Goal: Complete application form

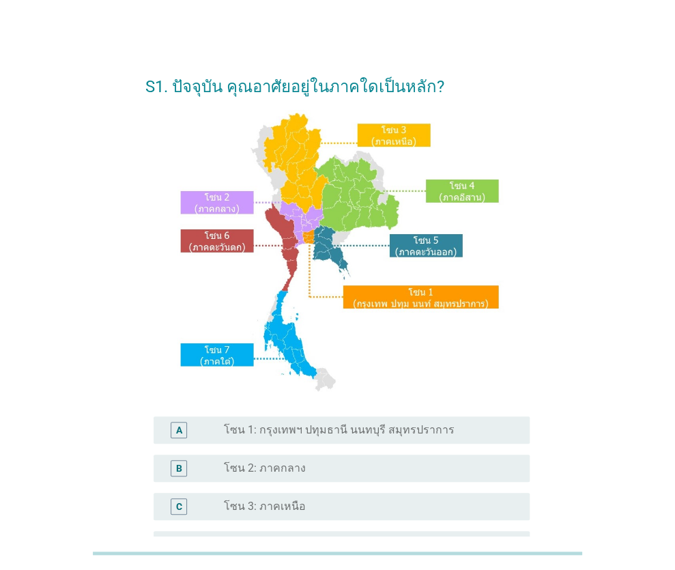
scroll to position [68, 0]
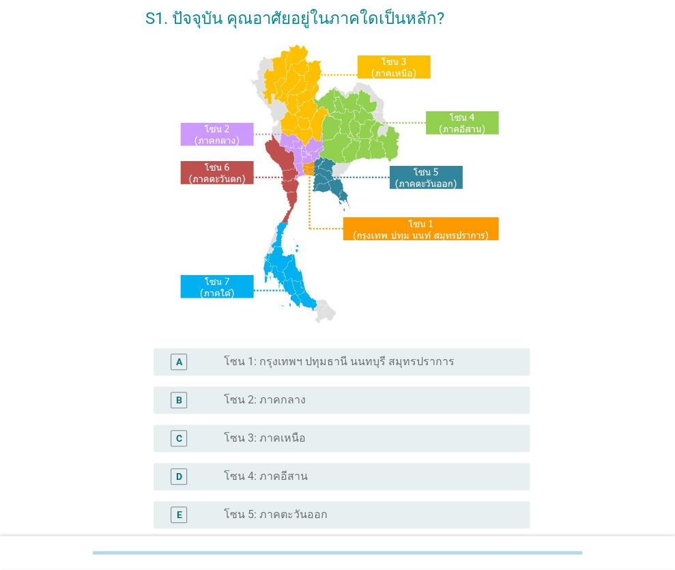
click at [184, 475] on div "D" at bounding box center [179, 476] width 16 height 16
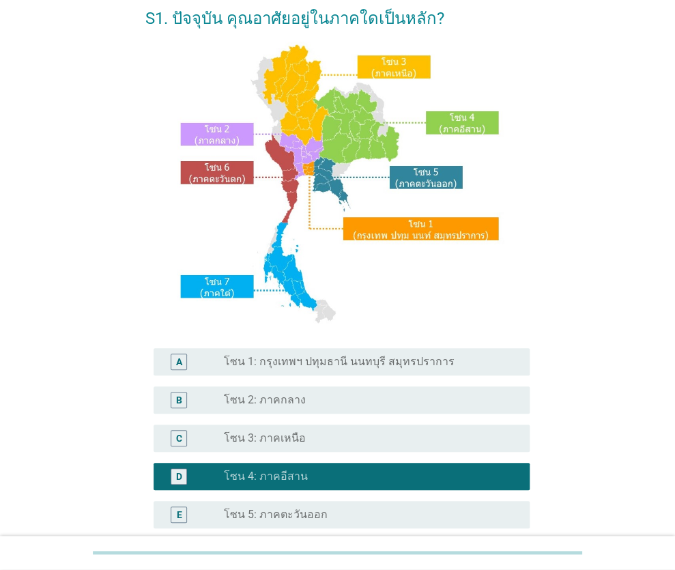
scroll to position [278, 0]
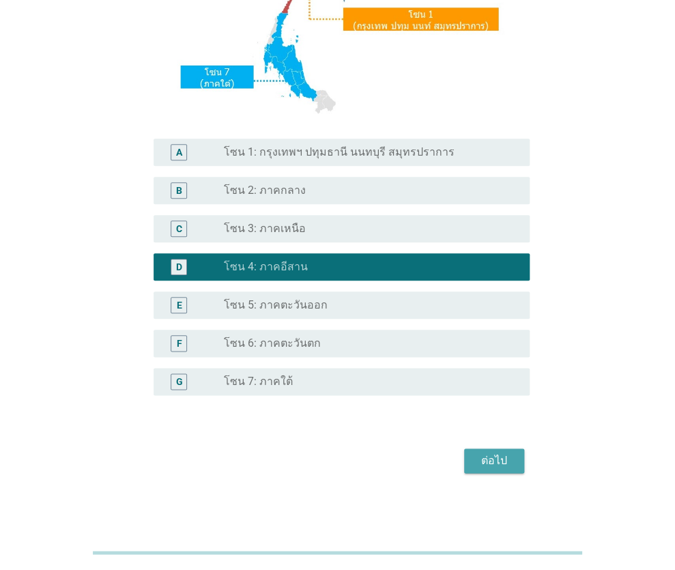
click at [492, 464] on div "ต่อไป" at bounding box center [494, 461] width 38 height 16
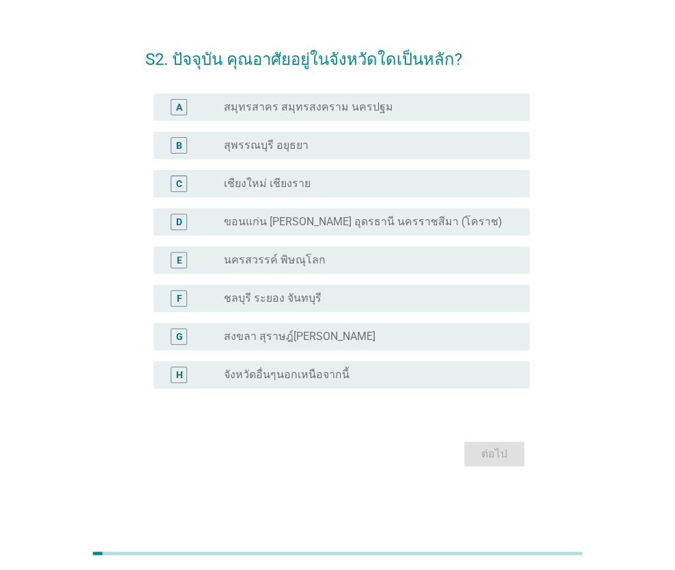
scroll to position [0, 0]
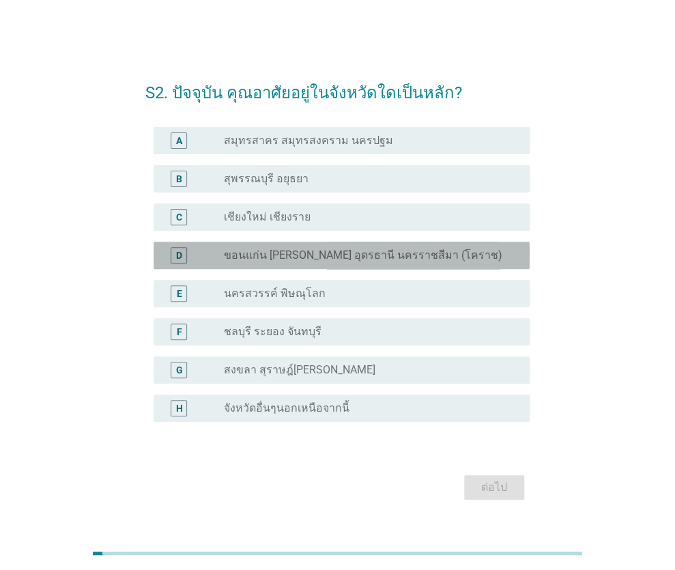
click at [322, 253] on label "ขอนแก่น [PERSON_NAME] อุดรธานี นครราชสีมา (โคราช)" at bounding box center [362, 256] width 279 height 14
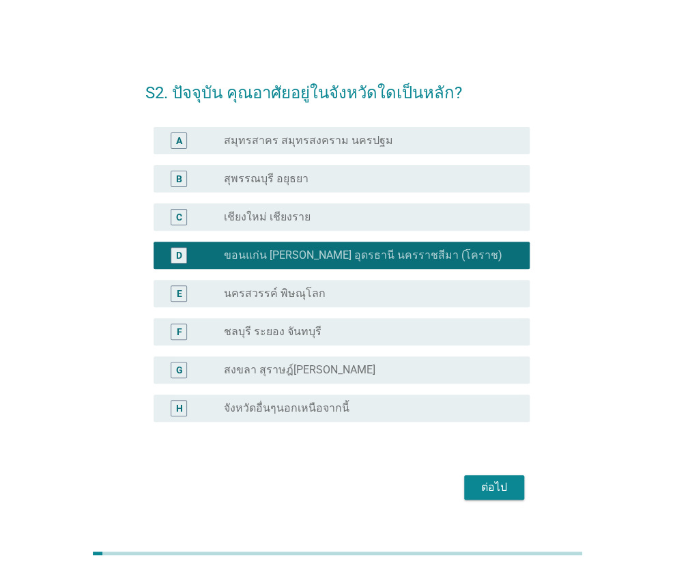
click at [494, 486] on div "ต่อไป" at bounding box center [494, 487] width 38 height 16
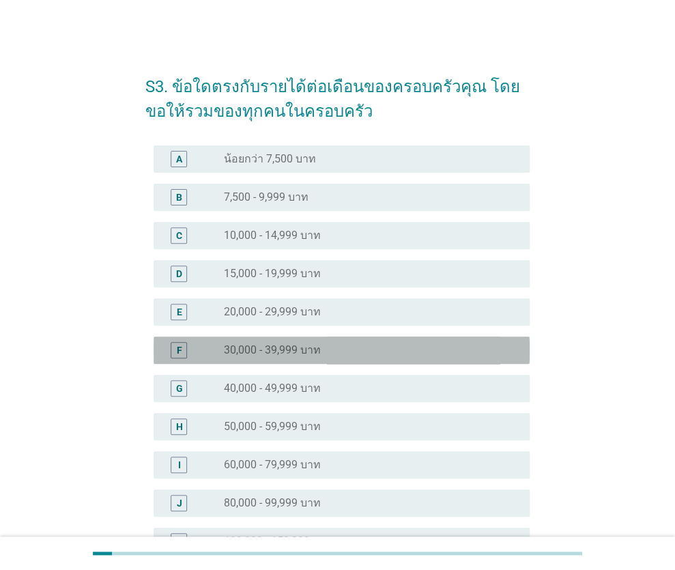
click at [176, 354] on div "F" at bounding box center [178, 350] width 5 height 14
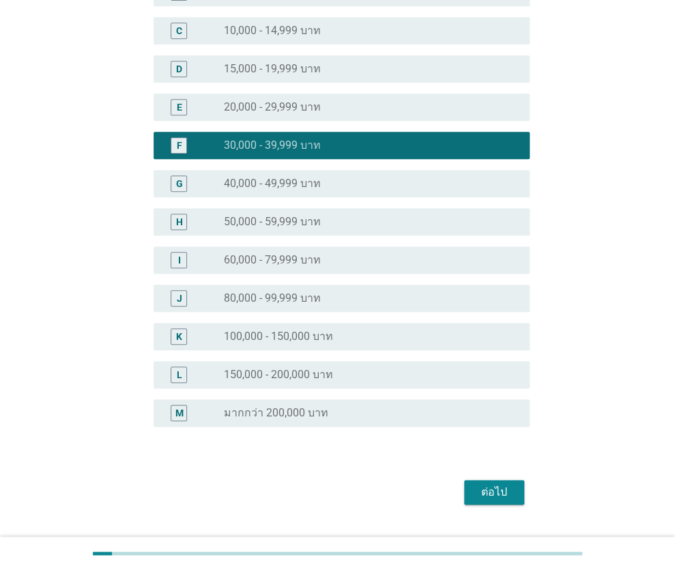
scroll to position [236, 0]
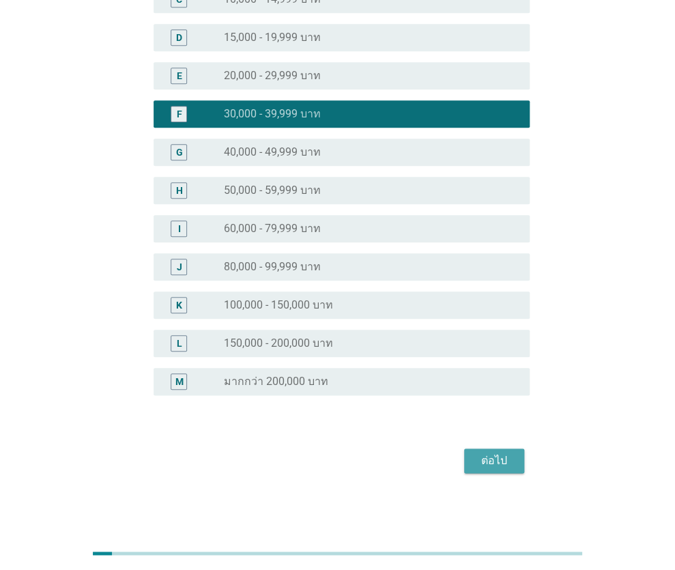
click at [485, 457] on div "ต่อไป" at bounding box center [494, 461] width 38 height 16
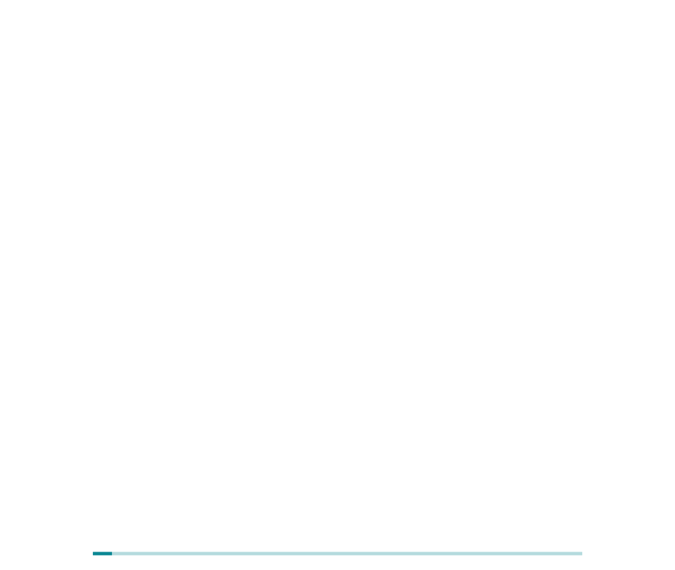
scroll to position [0, 0]
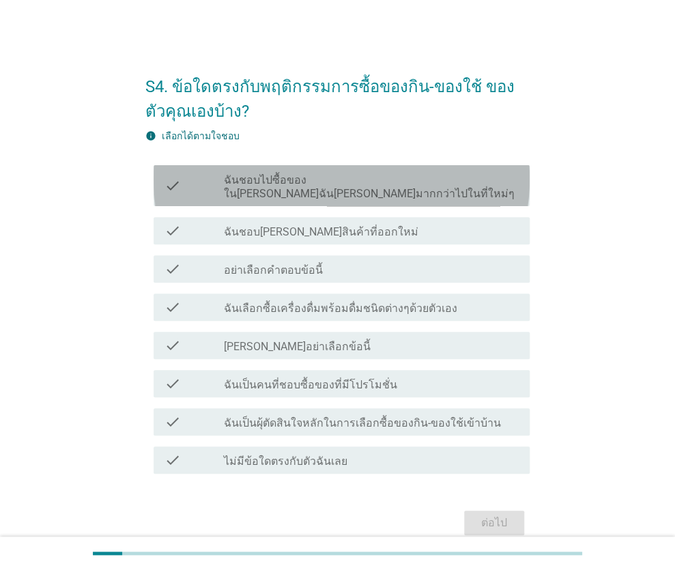
click at [385, 182] on label "ฉันชอบไปซื้อของใน[PERSON_NAME]ฉัน[PERSON_NAME]มากกว่าไปในที่ใหม่ๆ" at bounding box center [371, 186] width 296 height 27
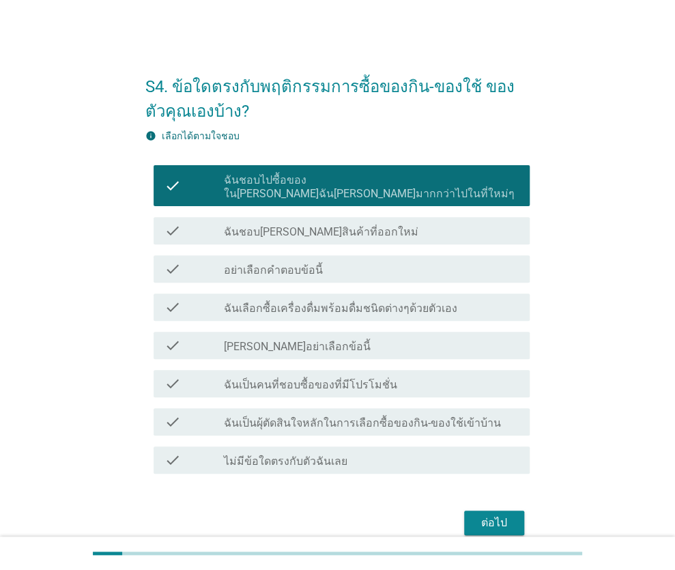
click at [335, 416] on label "ฉันเป็นผุ้ตัดสินใจหลักในการเลือกซื้อของกิน-ของใช้เข้าบ้าน" at bounding box center [361, 423] width 277 height 14
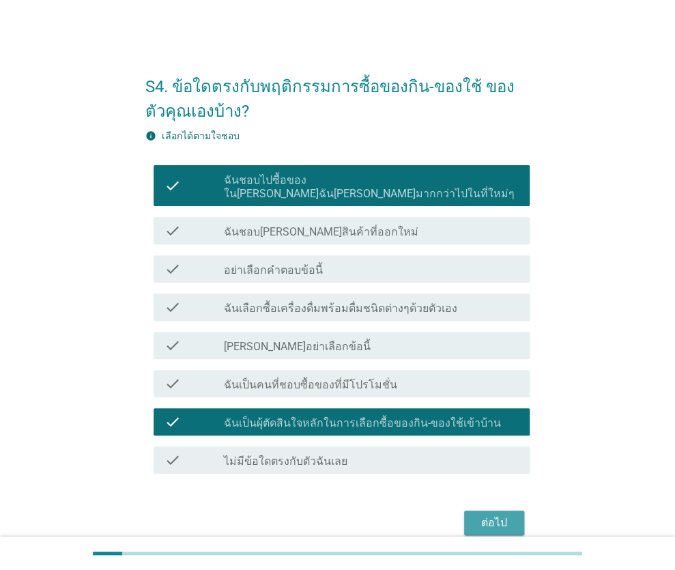
click at [492, 515] on div "ต่อไป" at bounding box center [494, 523] width 38 height 16
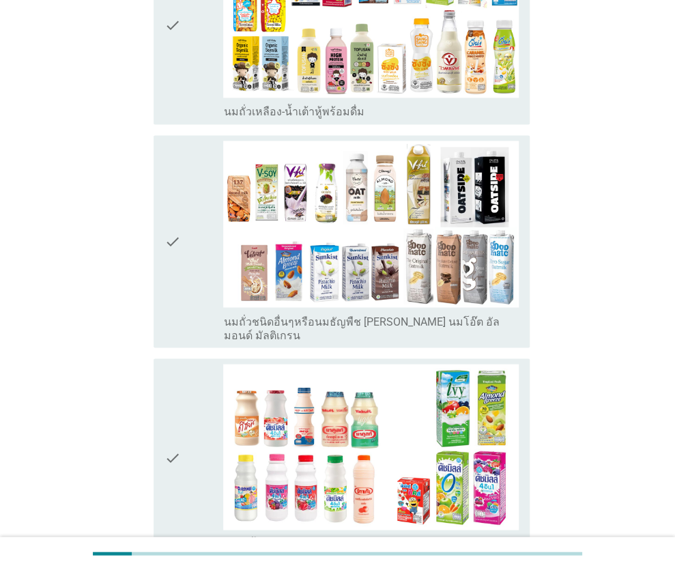
scroll to position [683, 0]
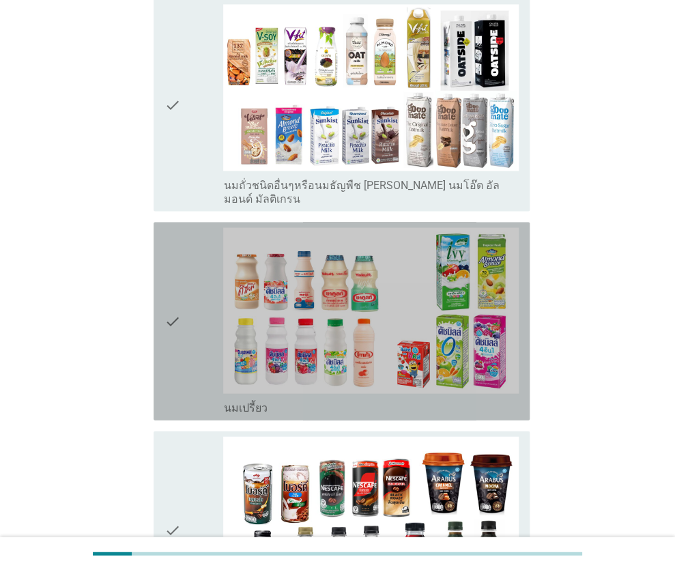
click at [182, 294] on div "check" at bounding box center [194, 320] width 59 height 187
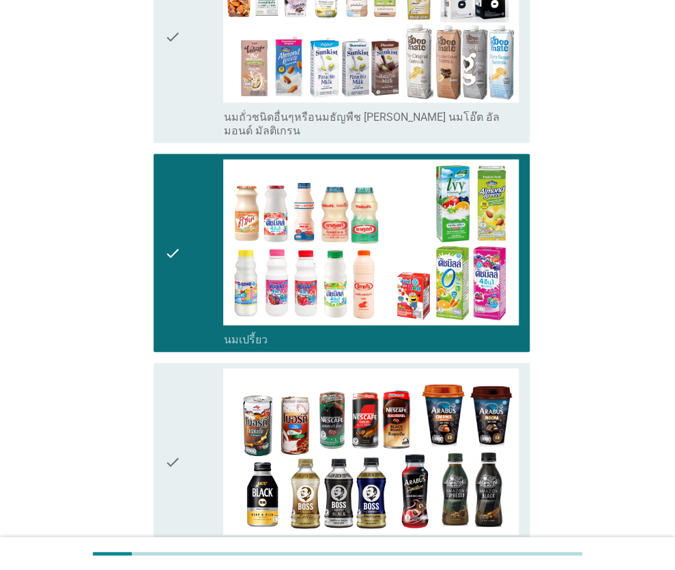
scroll to position [888, 0]
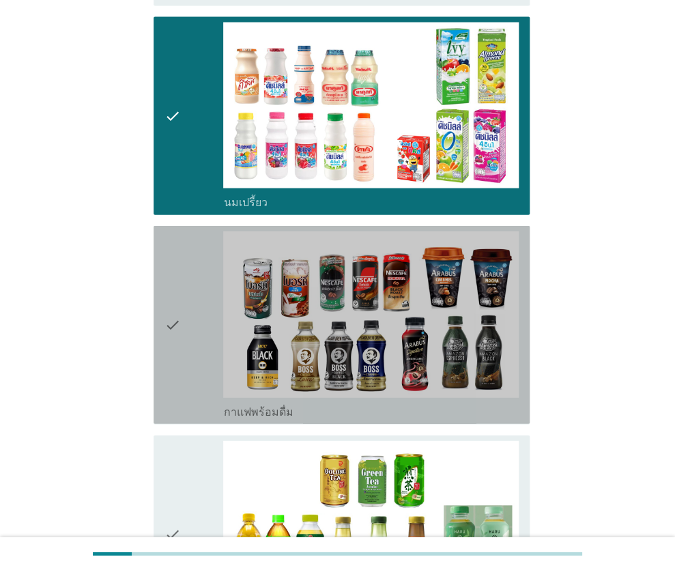
click at [195, 267] on div "check" at bounding box center [194, 324] width 59 height 187
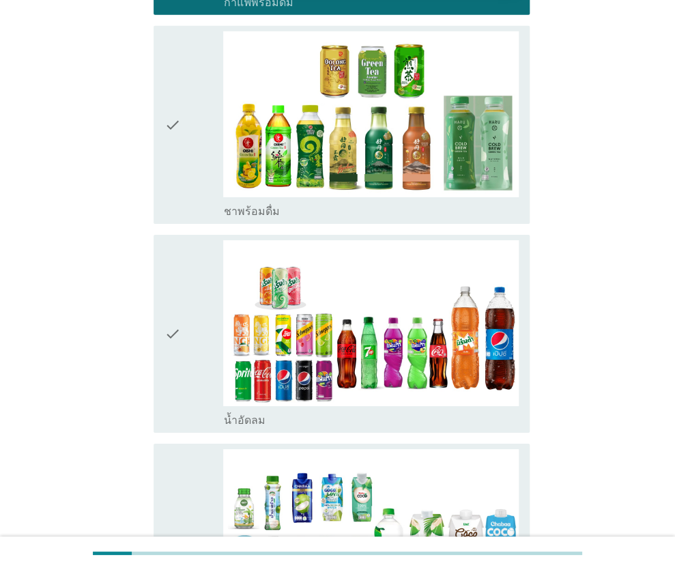
scroll to position [1366, 0]
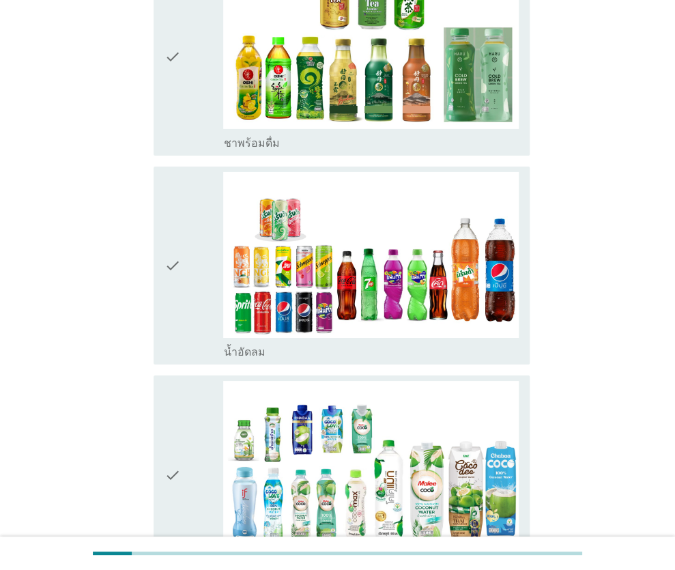
click at [181, 253] on div "check" at bounding box center [194, 265] width 59 height 187
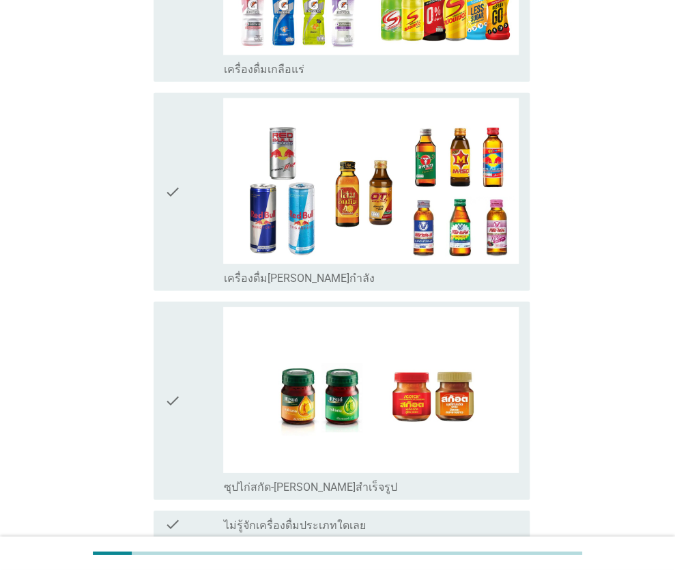
scroll to position [2785, 0]
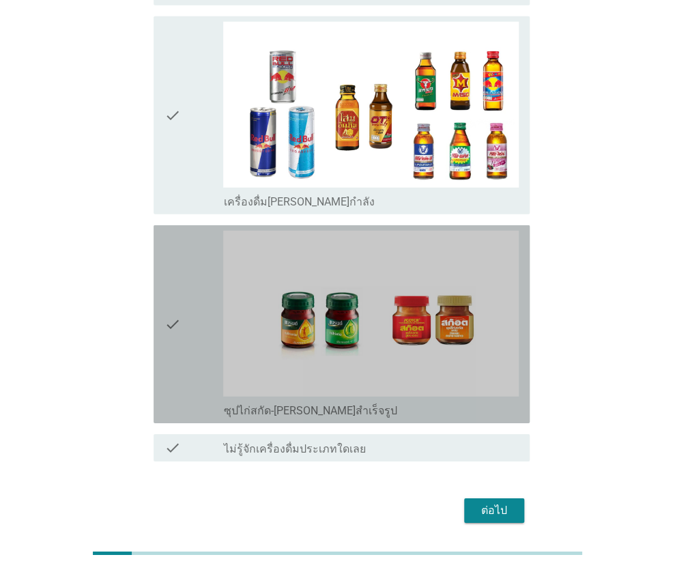
drag, startPoint x: 170, startPoint y: 279, endPoint x: 188, endPoint y: 296, distance: 25.6
click at [173, 283] on icon "check" at bounding box center [173, 324] width 16 height 187
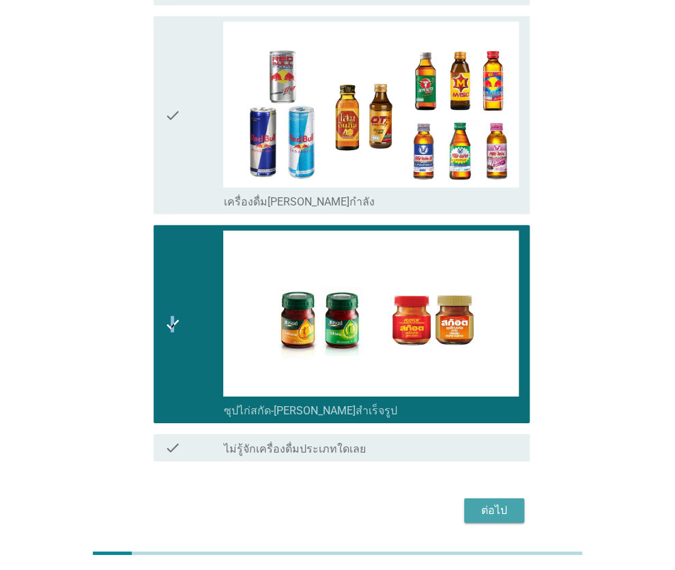
click at [498, 503] on div "ต่อไป" at bounding box center [494, 511] width 38 height 16
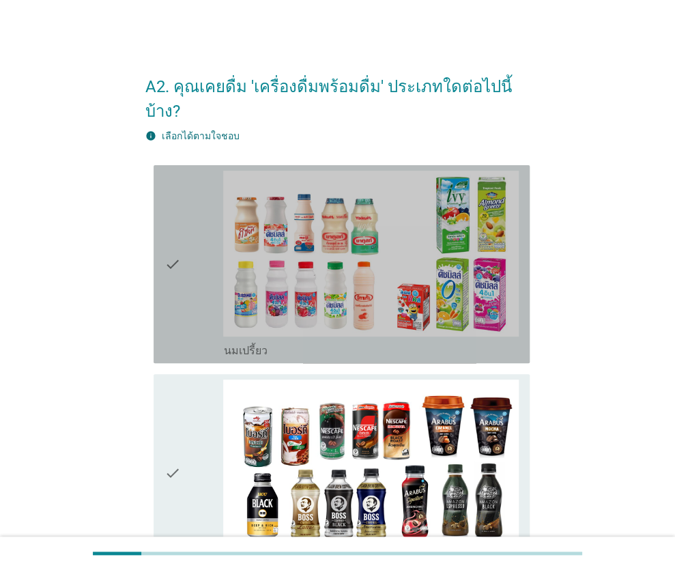
click at [181, 242] on div "check" at bounding box center [194, 264] width 59 height 187
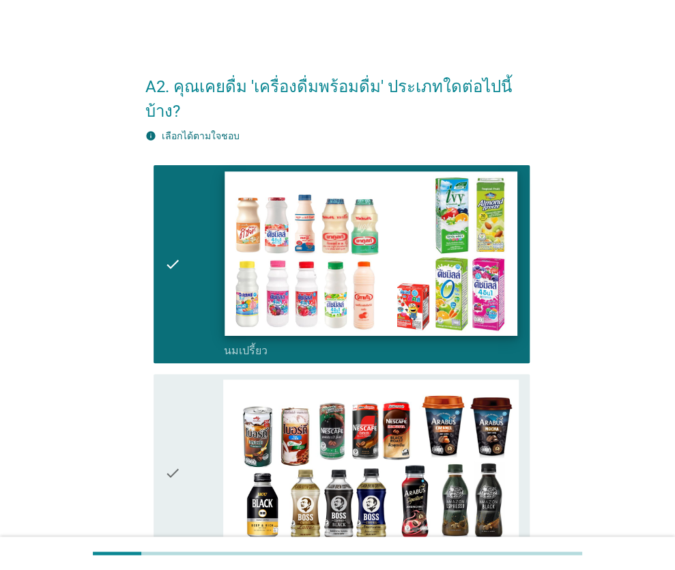
scroll to position [137, 0]
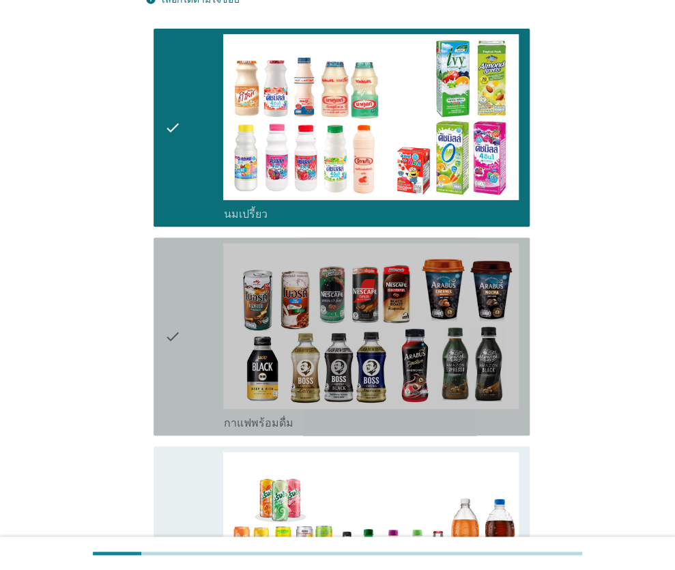
click at [193, 293] on div "check" at bounding box center [194, 336] width 59 height 187
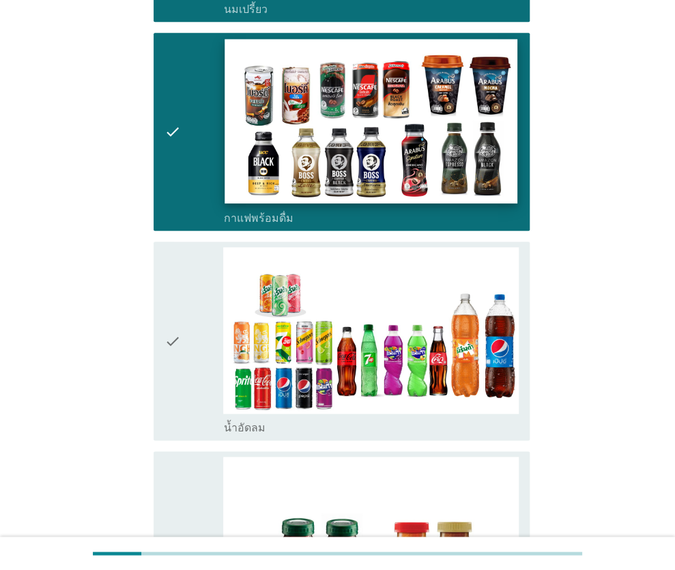
scroll to position [410, 0]
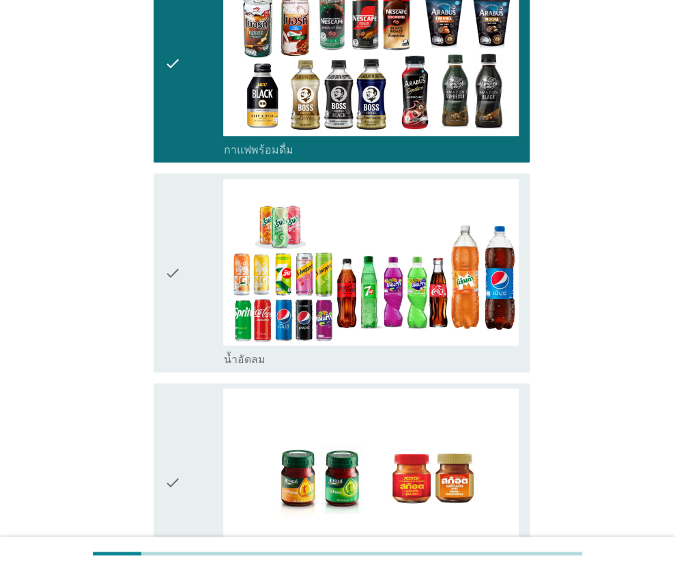
click at [206, 280] on div "check" at bounding box center [194, 272] width 59 height 187
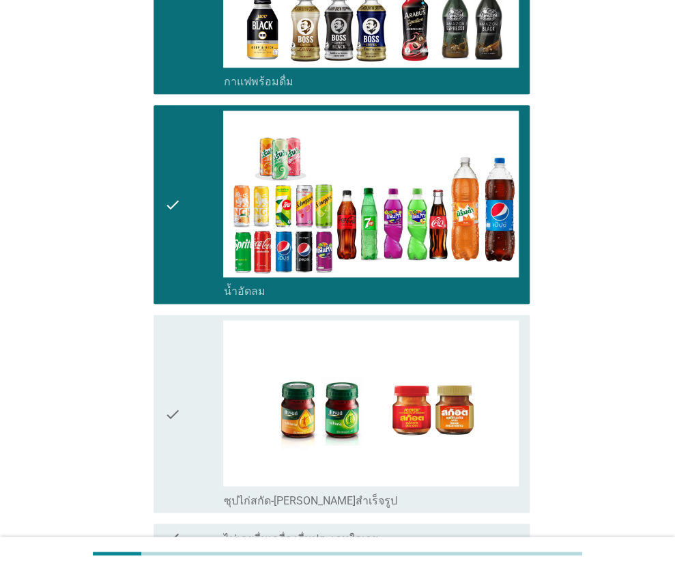
scroll to position [546, 0]
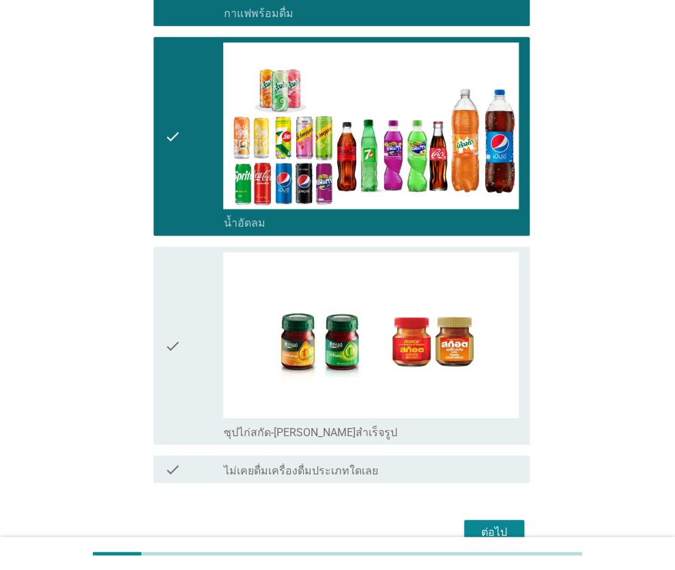
click at [180, 335] on icon "check" at bounding box center [173, 345] width 16 height 187
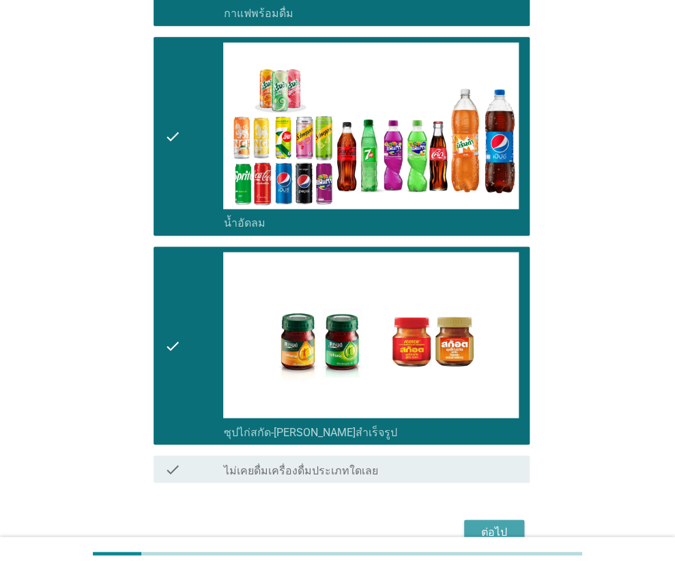
click at [490, 524] on div "ต่อไป" at bounding box center [494, 532] width 38 height 16
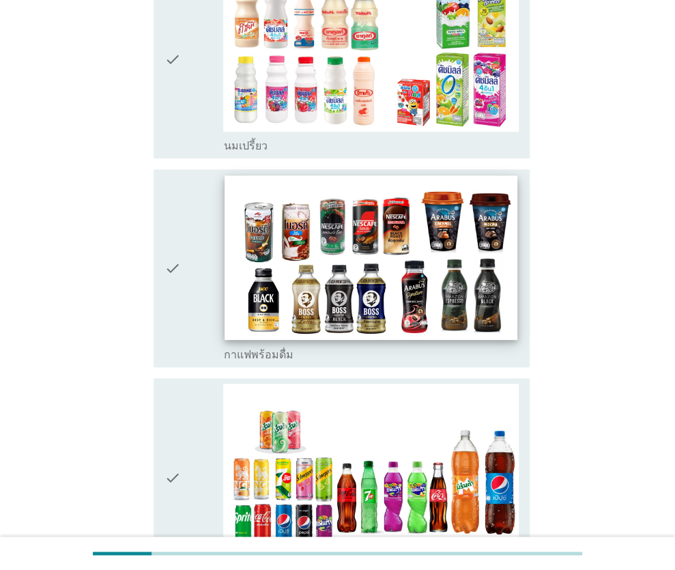
scroll to position [273, 0]
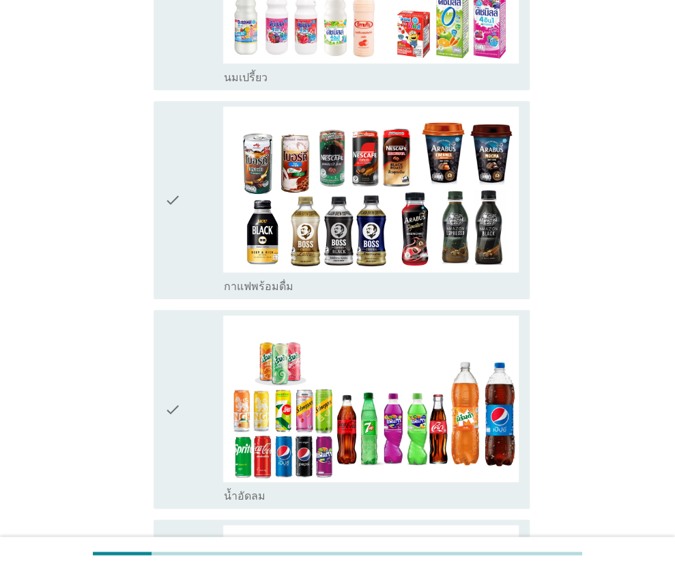
click at [180, 233] on icon "check" at bounding box center [173, 200] width 16 height 187
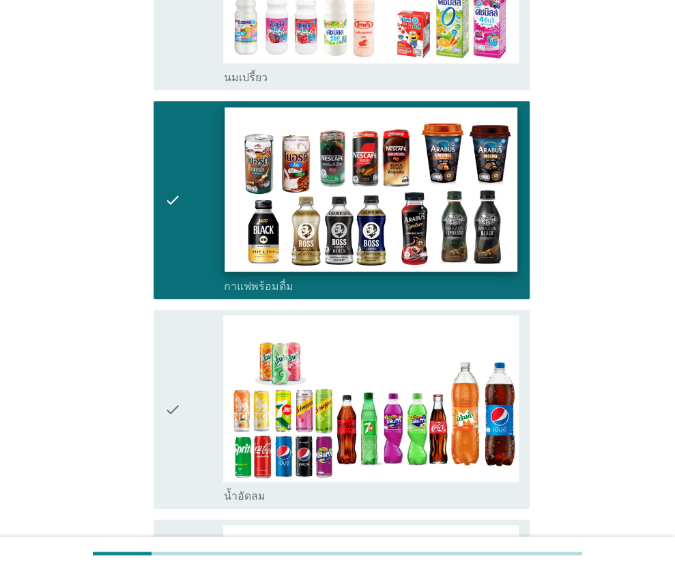
scroll to position [478, 0]
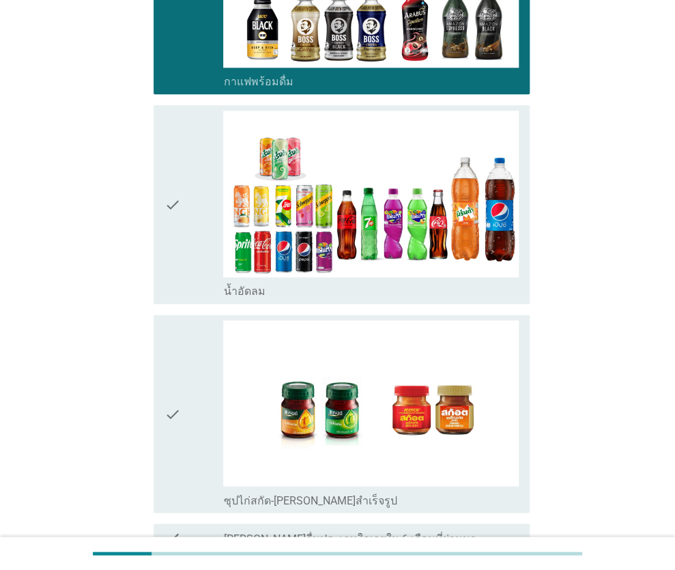
click at [193, 391] on div "check" at bounding box center [194, 413] width 59 height 187
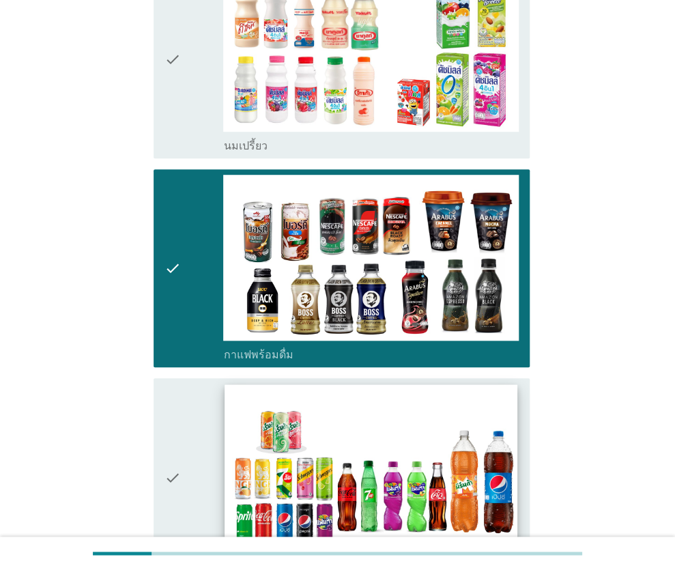
scroll to position [0, 0]
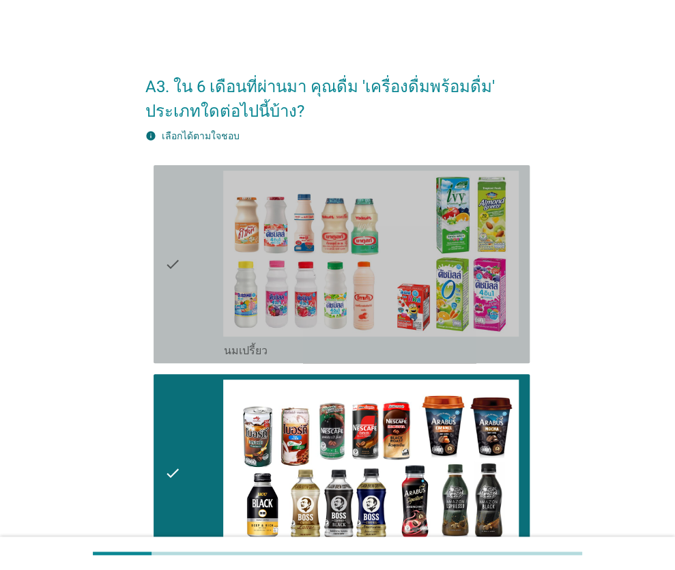
drag, startPoint x: 185, startPoint y: 287, endPoint x: 412, endPoint y: 350, distance: 235.2
click at [187, 287] on div "check" at bounding box center [194, 264] width 59 height 187
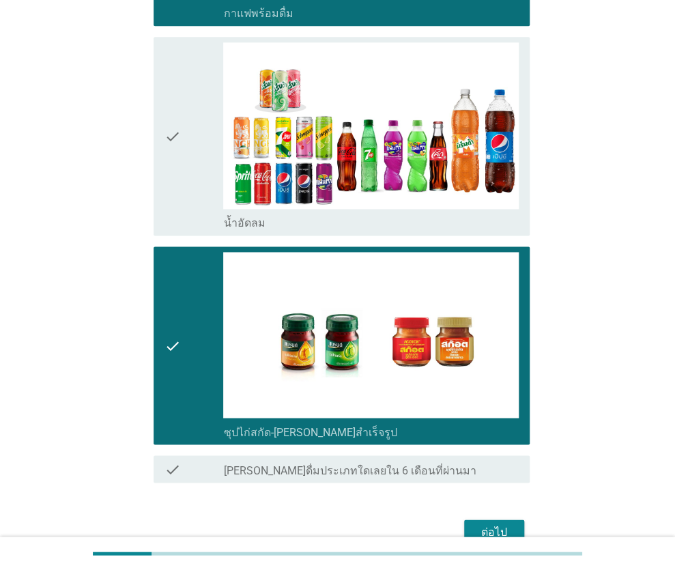
scroll to position [619, 0]
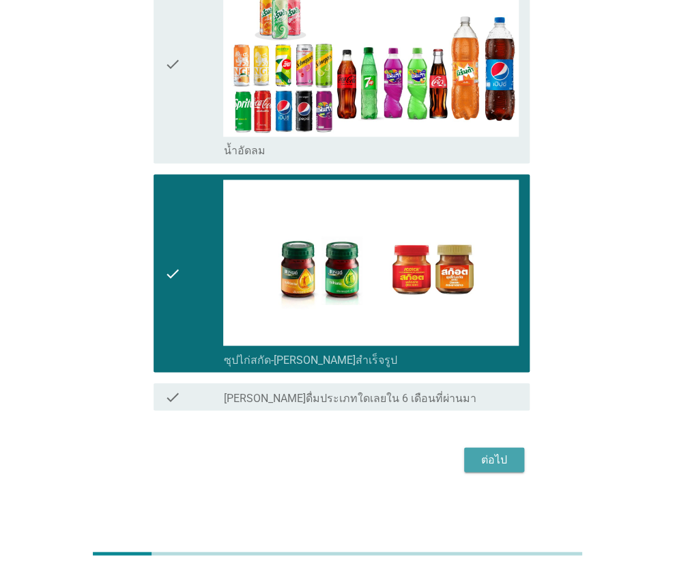
click at [488, 453] on div "ต่อไป" at bounding box center [494, 459] width 38 height 16
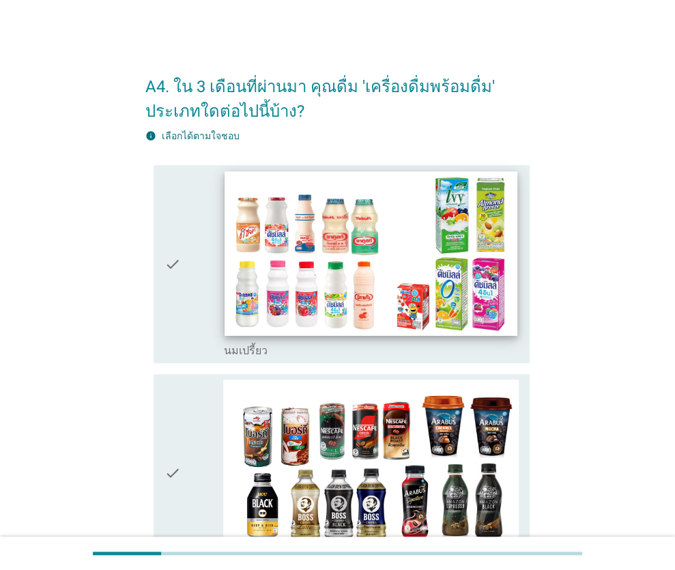
scroll to position [205, 0]
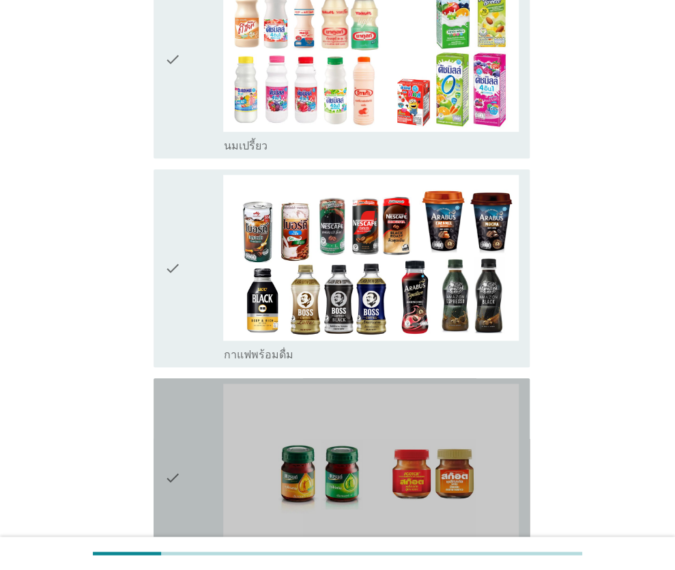
click at [188, 432] on div "check" at bounding box center [194, 477] width 59 height 187
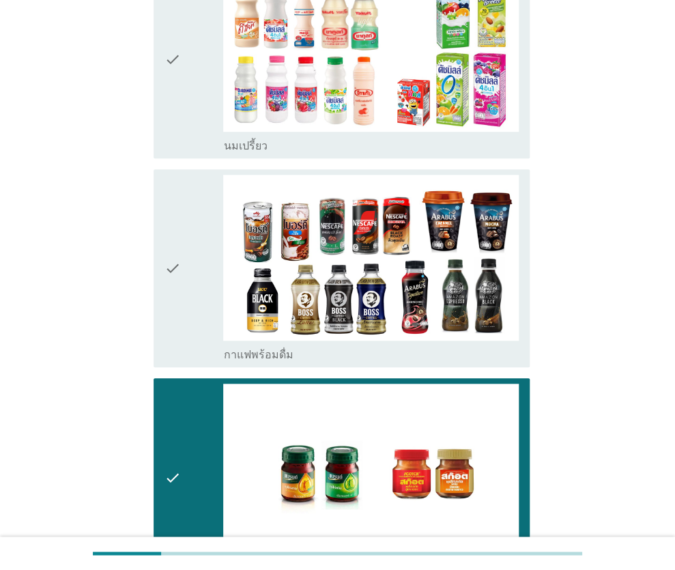
click at [190, 128] on div "check" at bounding box center [194, 59] width 59 height 187
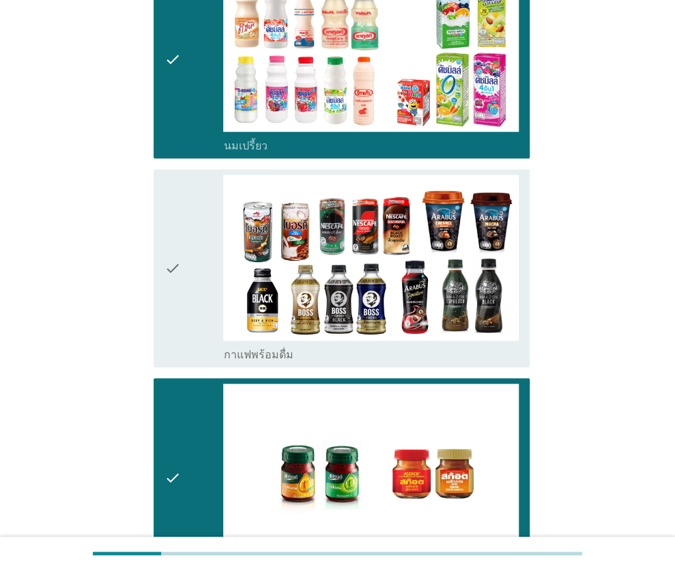
scroll to position [409, 0]
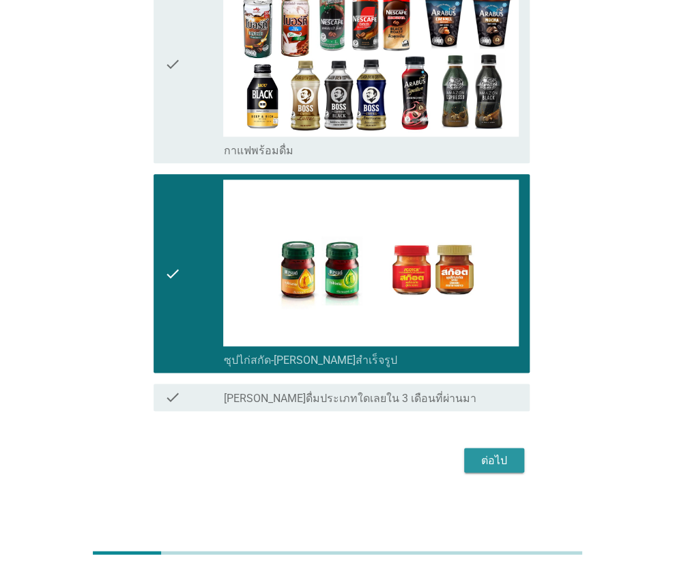
click at [499, 460] on div "ต่อไป" at bounding box center [494, 460] width 38 height 16
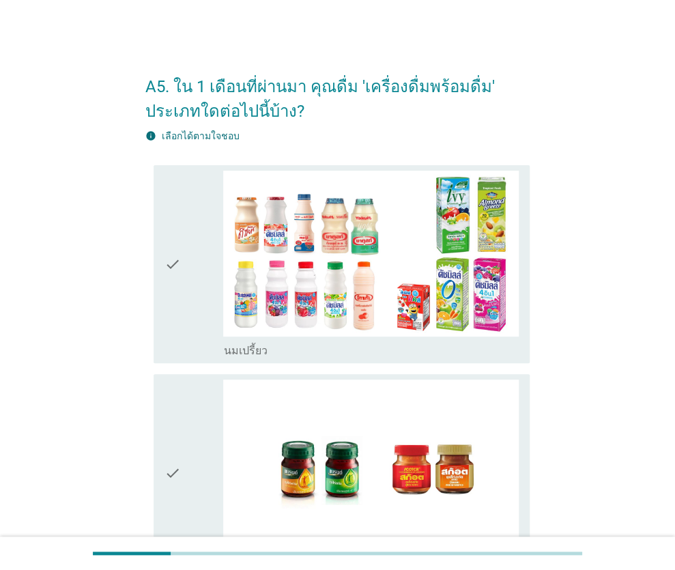
drag, startPoint x: 208, startPoint y: 416, endPoint x: 208, endPoint y: 404, distance: 12.3
click at [208, 415] on div "check" at bounding box center [194, 473] width 59 height 187
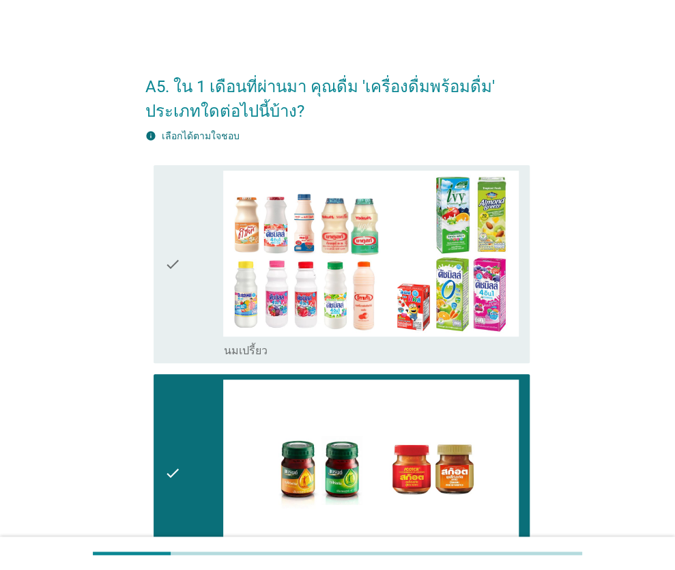
click at [188, 282] on div "check" at bounding box center [194, 264] width 59 height 187
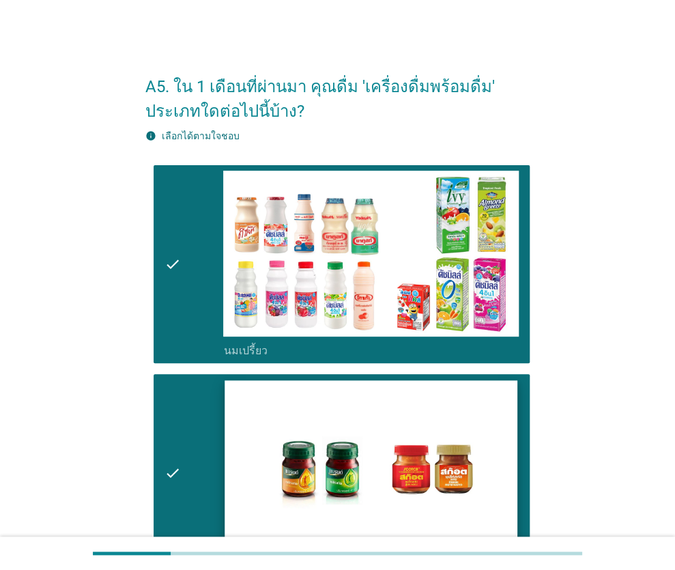
scroll to position [199, 0]
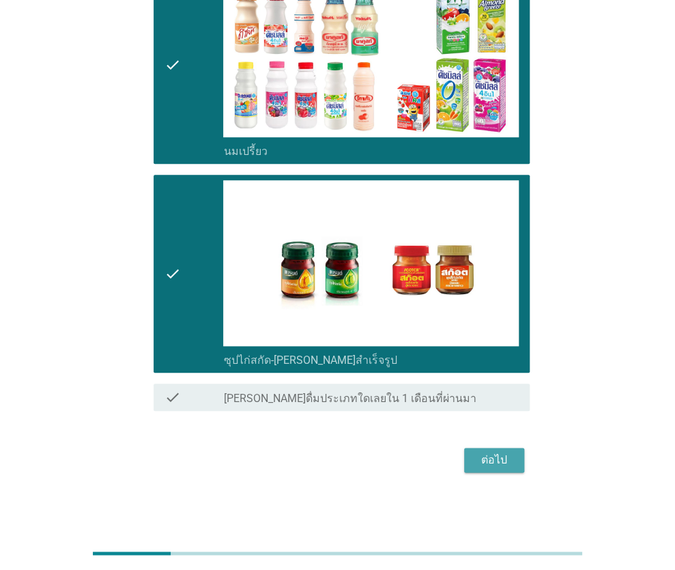
click at [492, 458] on div "ต่อไป" at bounding box center [494, 460] width 38 height 16
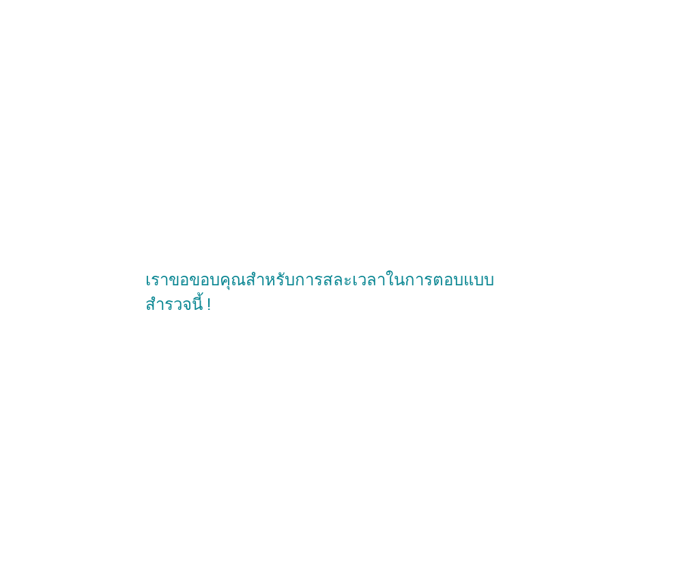
scroll to position [0, 0]
